Goal: Task Accomplishment & Management: Complete application form

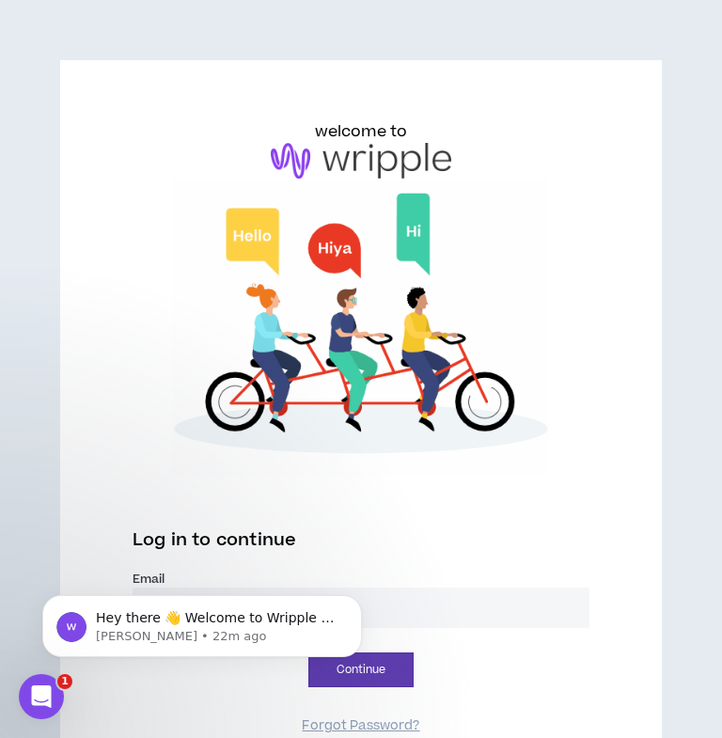
scroll to position [133, 0]
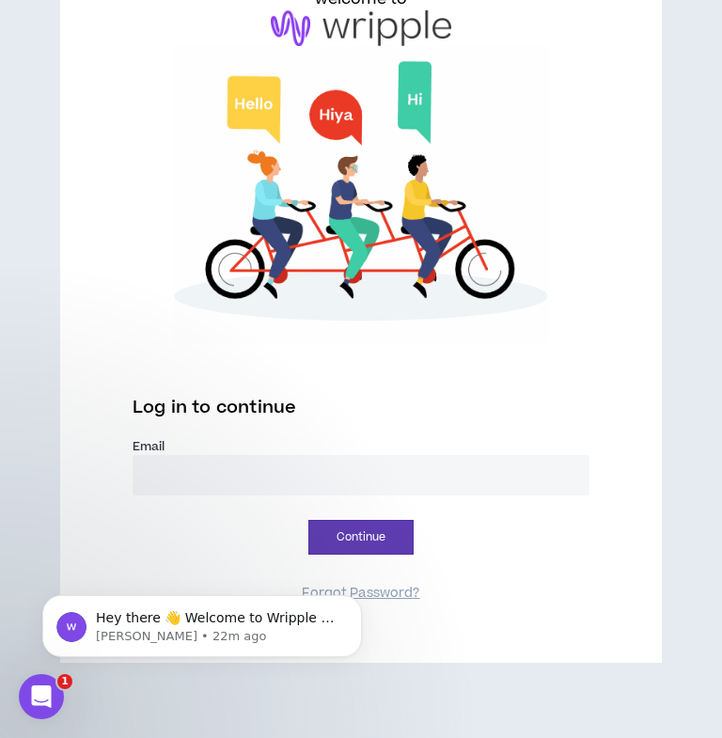
click at [360, 465] on input "email" at bounding box center [361, 475] width 457 height 40
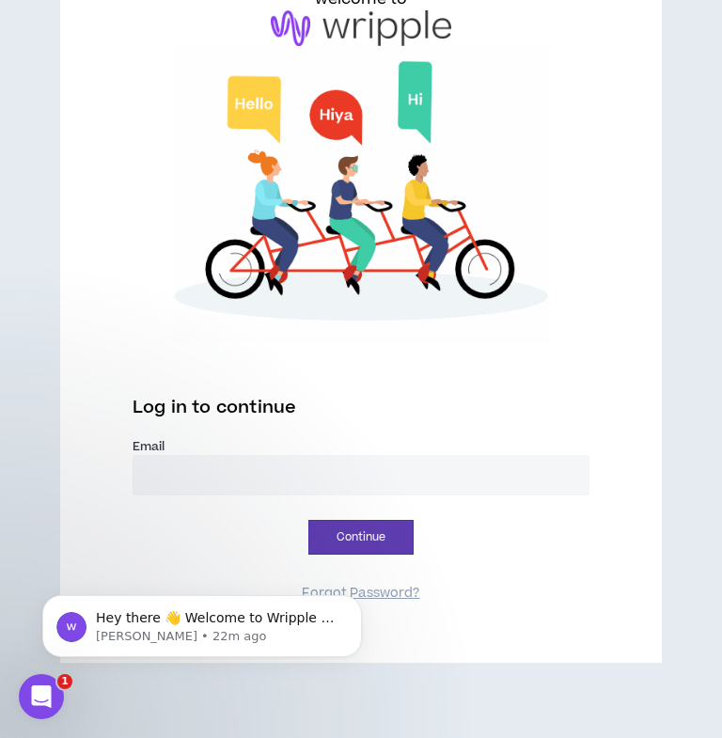
type input "**********"
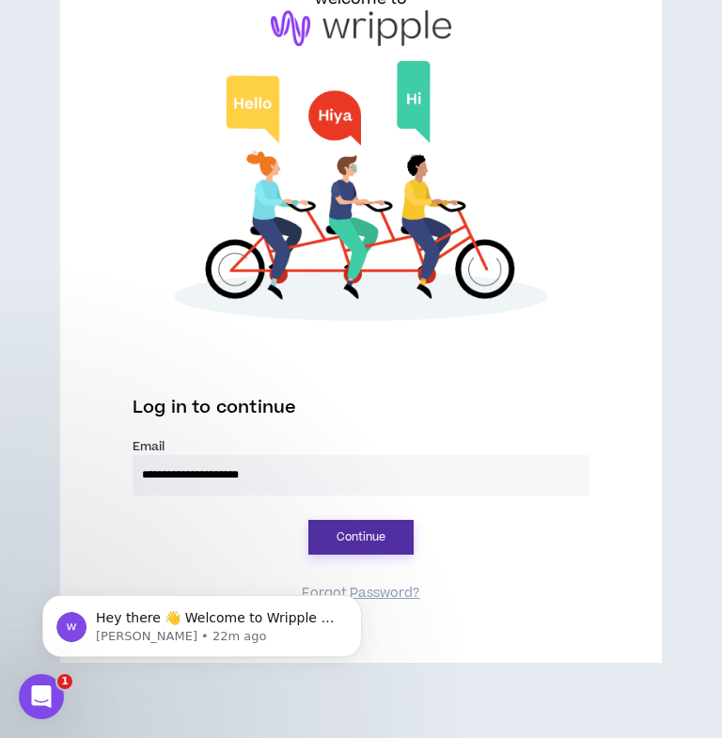
click at [370, 528] on button "Continue" at bounding box center [360, 537] width 105 height 35
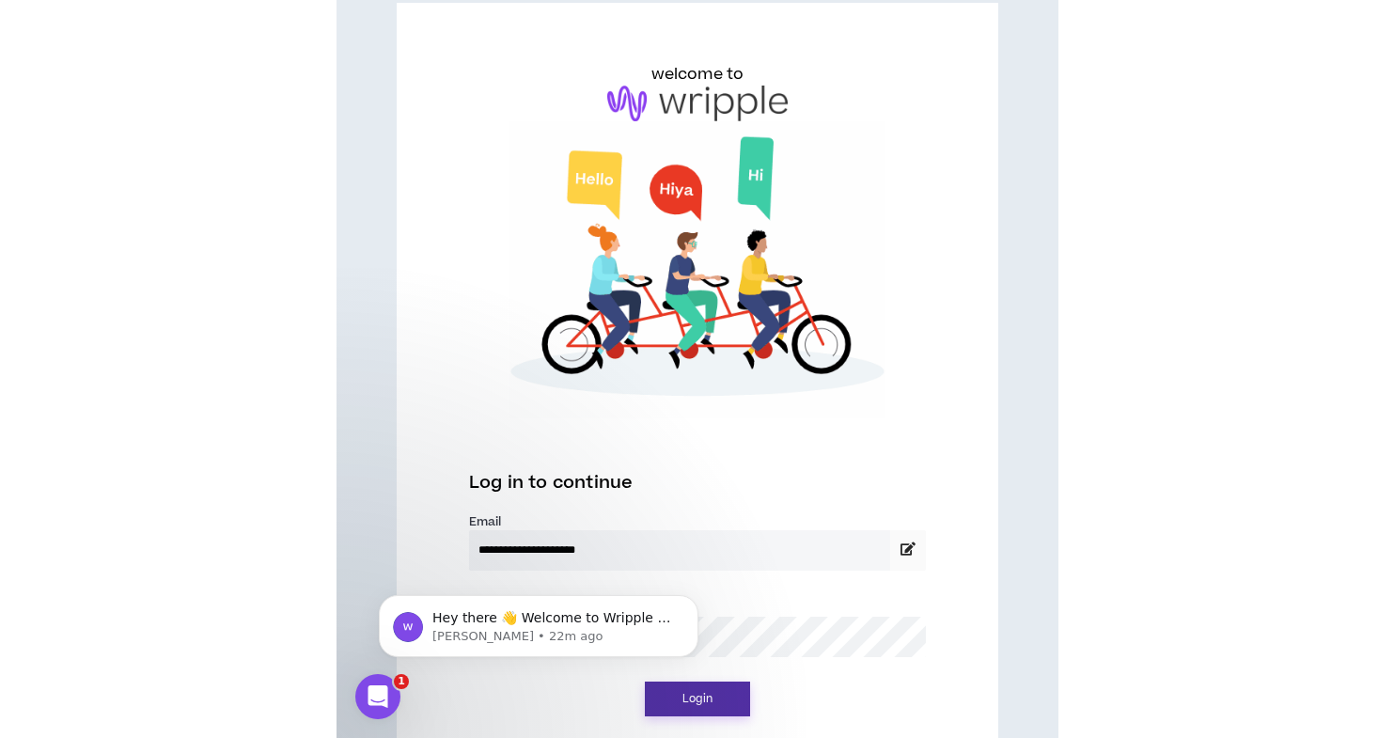
scroll to position [0, 0]
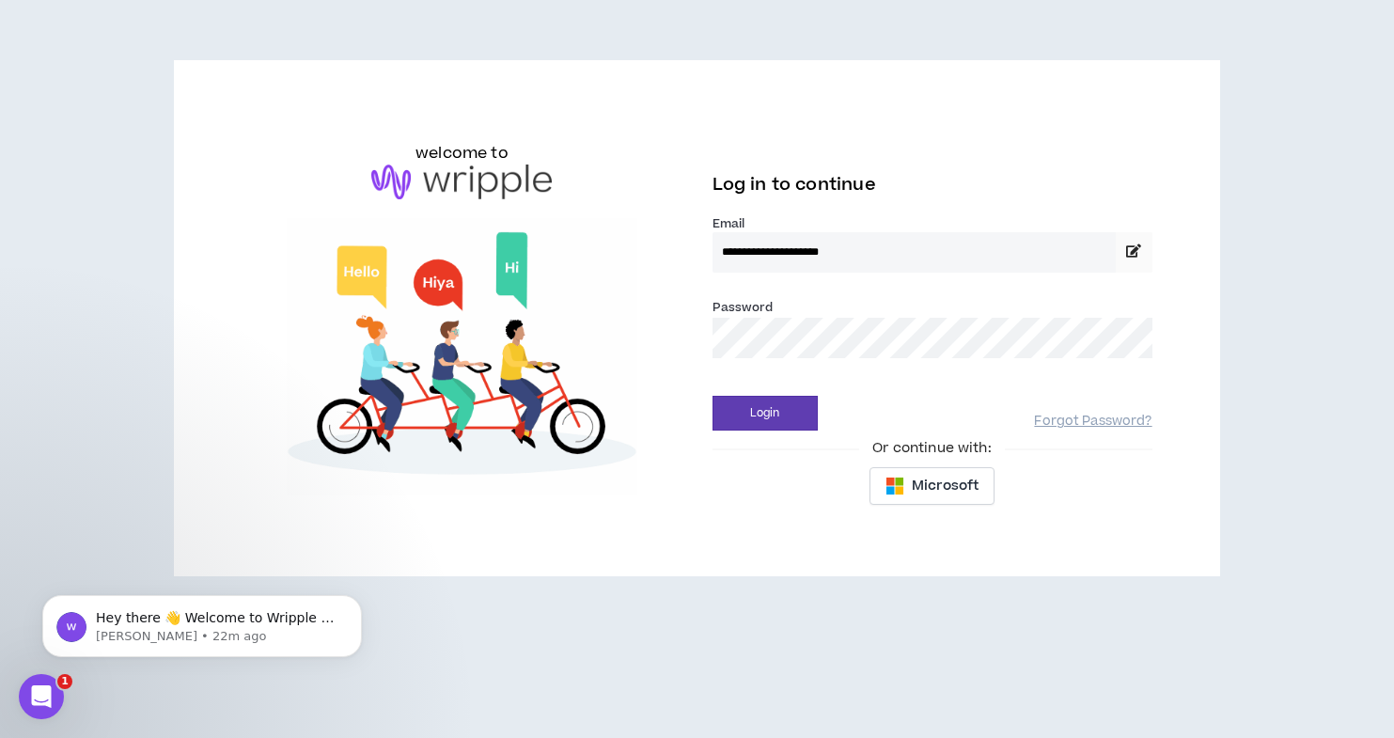
click at [712, 396] on button "Login" at bounding box center [764, 413] width 105 height 35
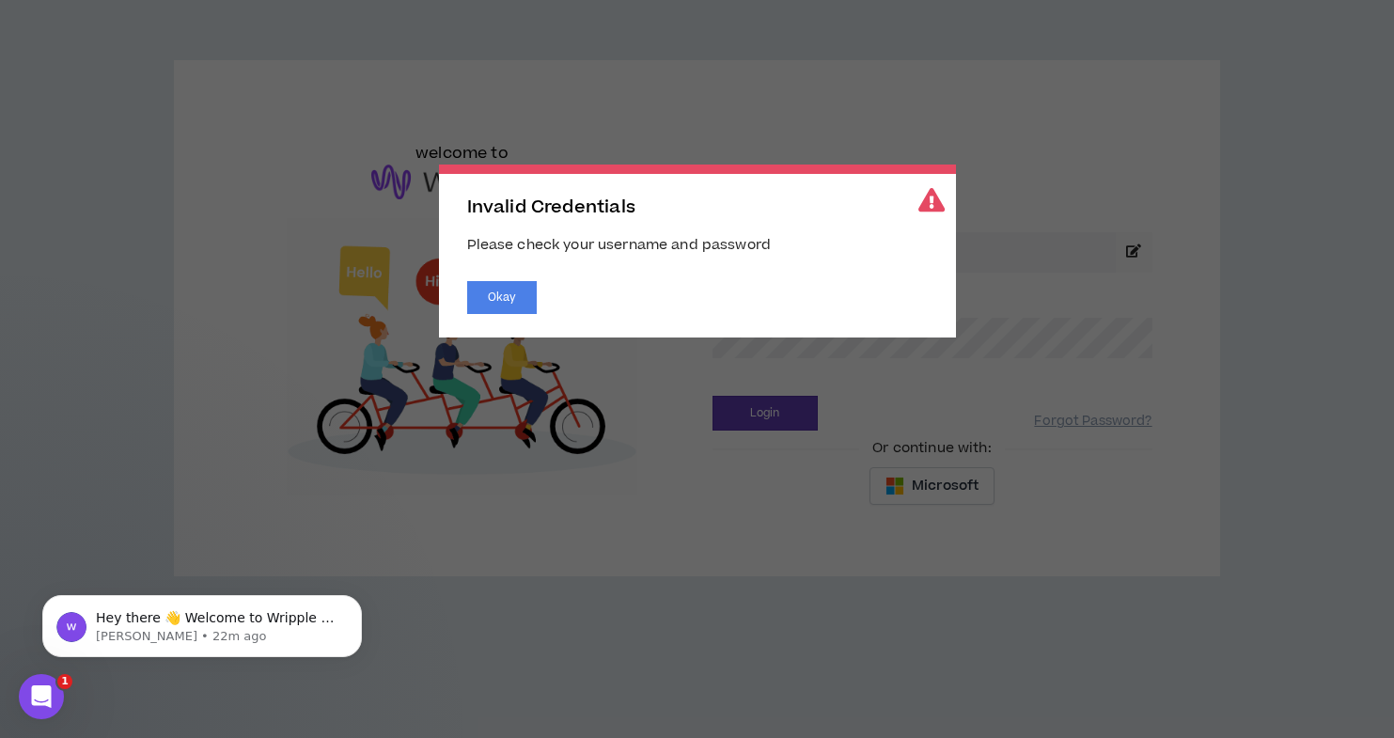
click at [460, 299] on div "Invalid Credentials Please check your username and password Okay" at bounding box center [697, 250] width 517 height 173
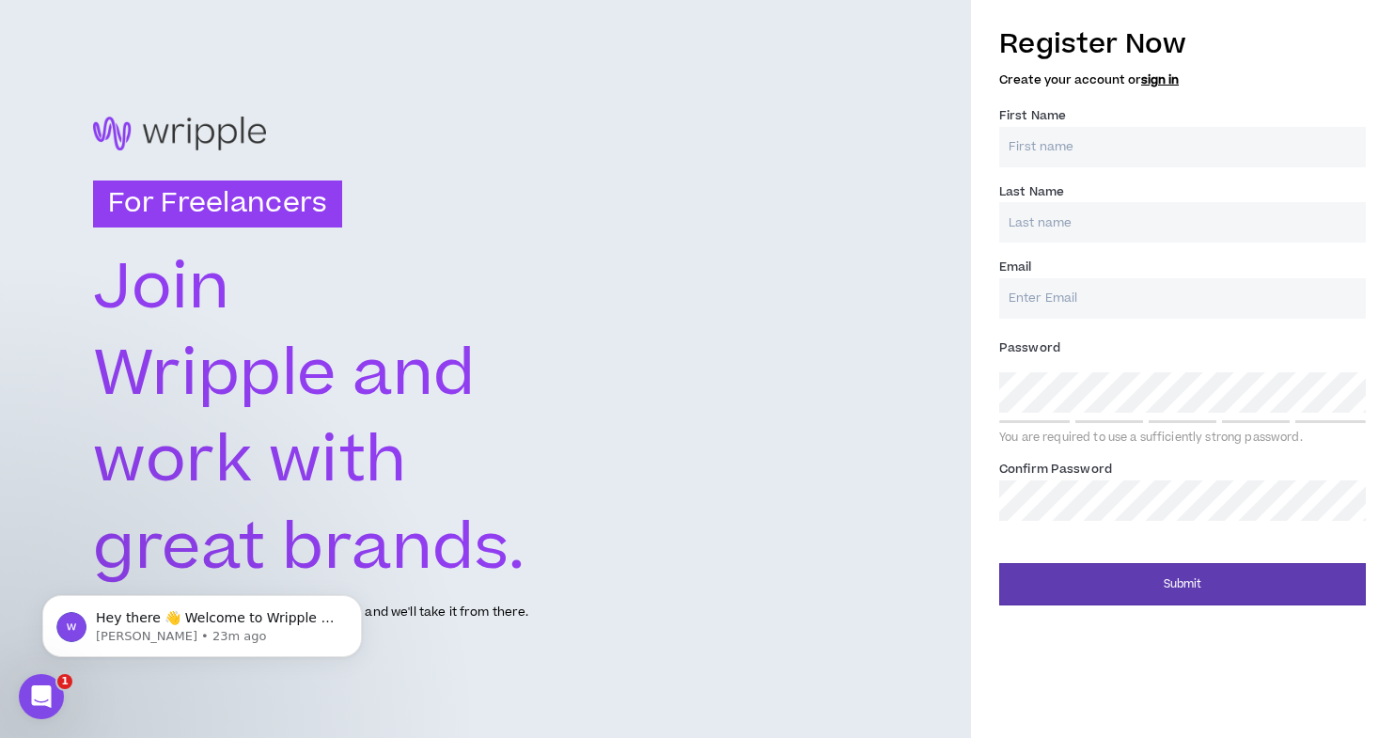
click at [1137, 124] on div "First Name *" at bounding box center [1182, 135] width 367 height 61
click at [1141, 152] on input "First Name *" at bounding box center [1182, 147] width 367 height 40
type input "Julie"
type input "gtspano@gmail.com"
click at [1106, 218] on input "Last Name *" at bounding box center [1182, 222] width 367 height 40
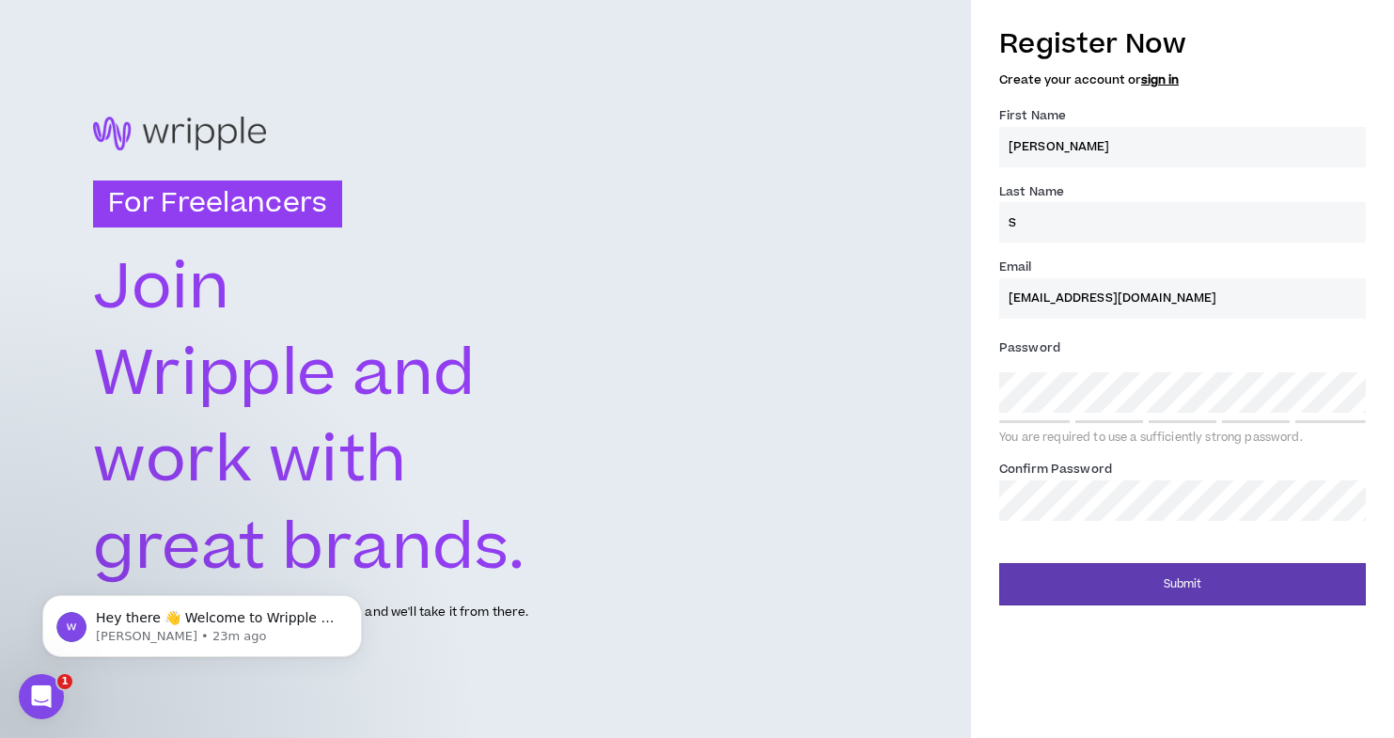
type input "Spano"
click at [1161, 304] on input "dspano@weberschool.org" at bounding box center [1182, 298] width 367 height 40
click at [1213, 306] on input "dspano@weberschool.org" at bounding box center [1182, 298] width 367 height 40
drag, startPoint x: 1213, startPoint y: 306, endPoint x: 925, endPoint y: 280, distance: 288.8
click at [925, 280] on div "For Freelancers Join Wripple and work with great brands. Tell us about your exp…" at bounding box center [697, 369] width 1394 height 738
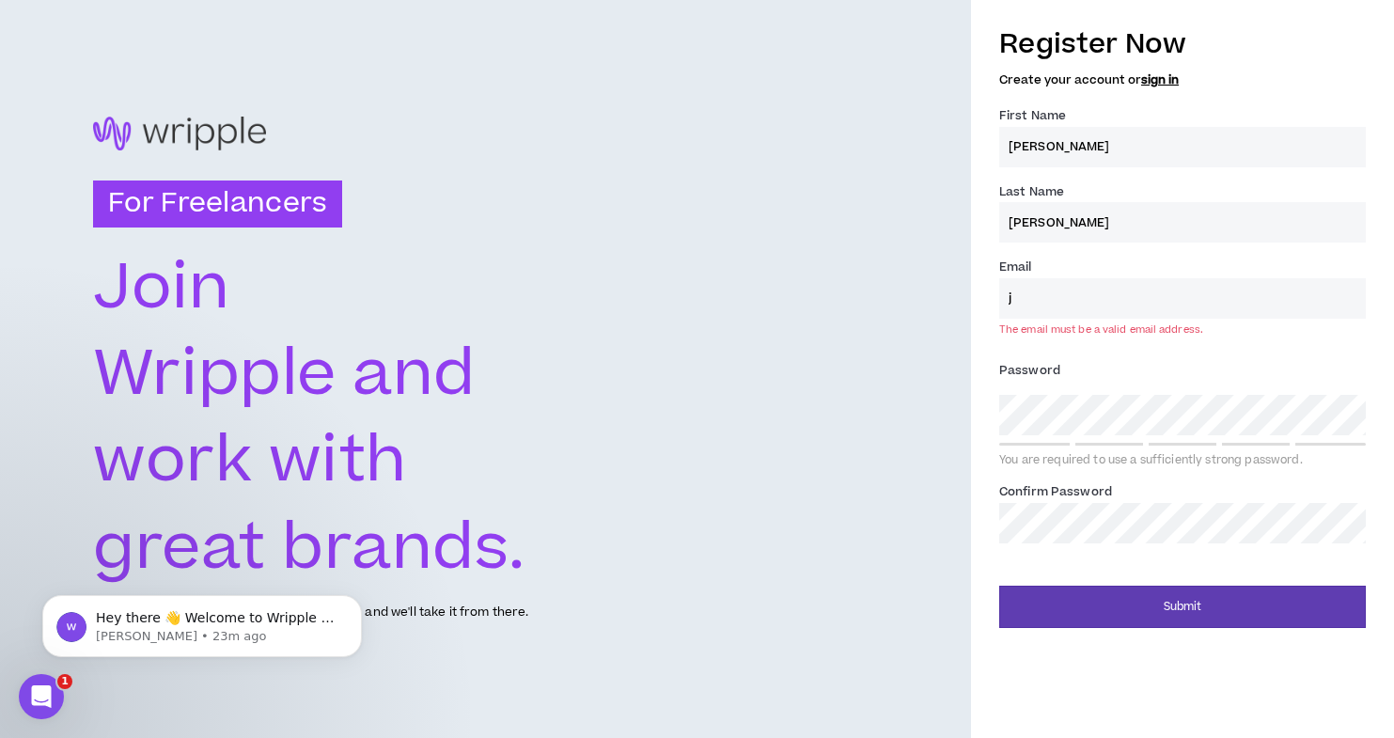
type input "JulieLSpano@yahoo.com"
click at [1099, 415] on div "Password * You are required to use a sufficiently strong password." at bounding box center [1182, 411] width 367 height 113
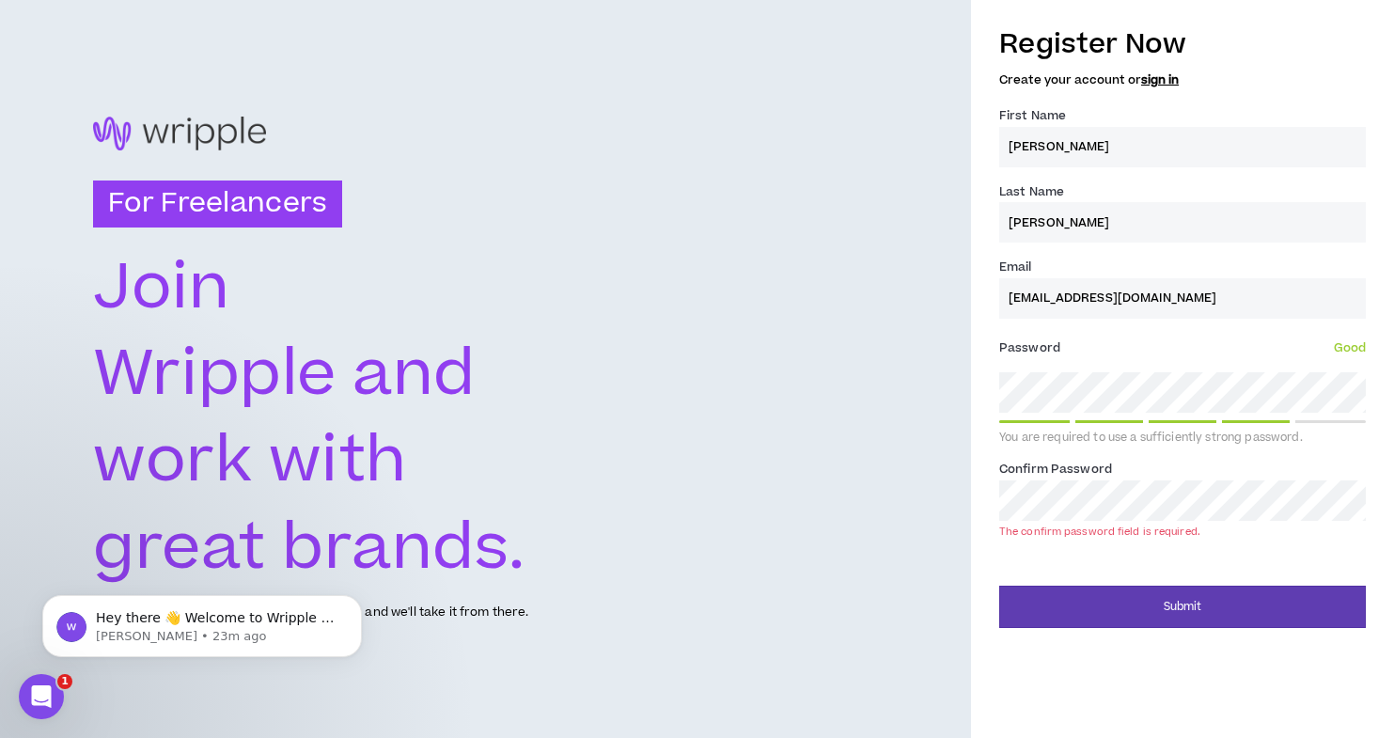
click at [999, 586] on button "Submit" at bounding box center [1182, 607] width 367 height 42
